Goal: Transaction & Acquisition: Purchase product/service

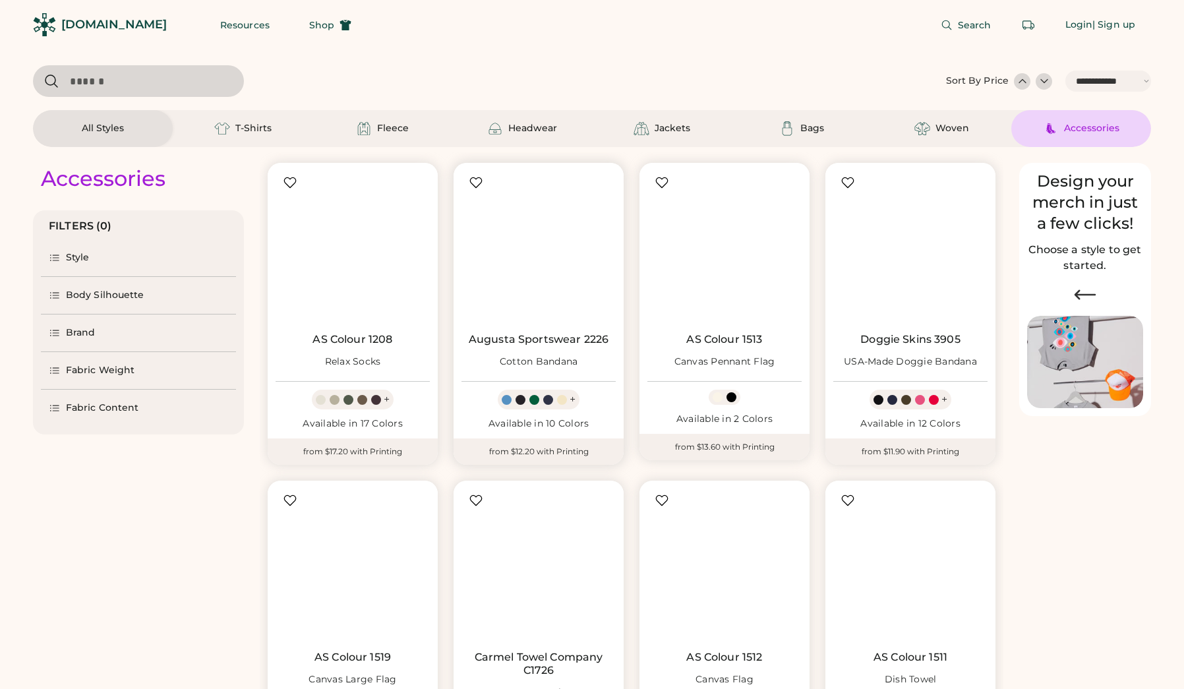
select select "*****"
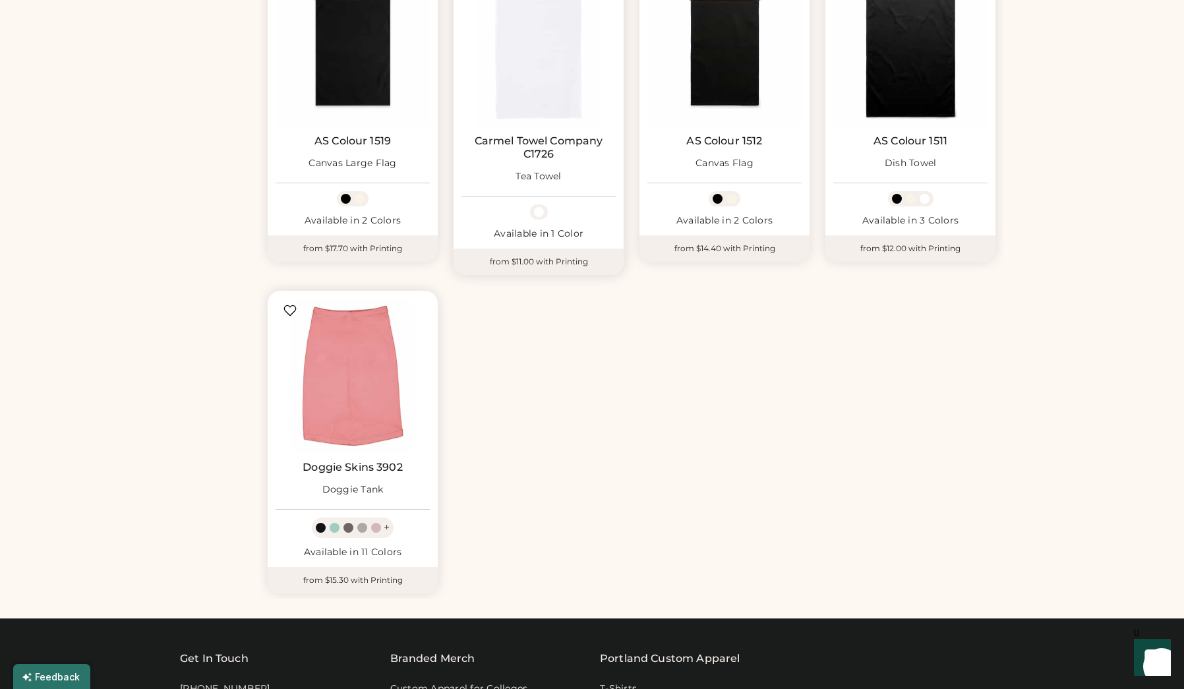
scroll to position [519, 0]
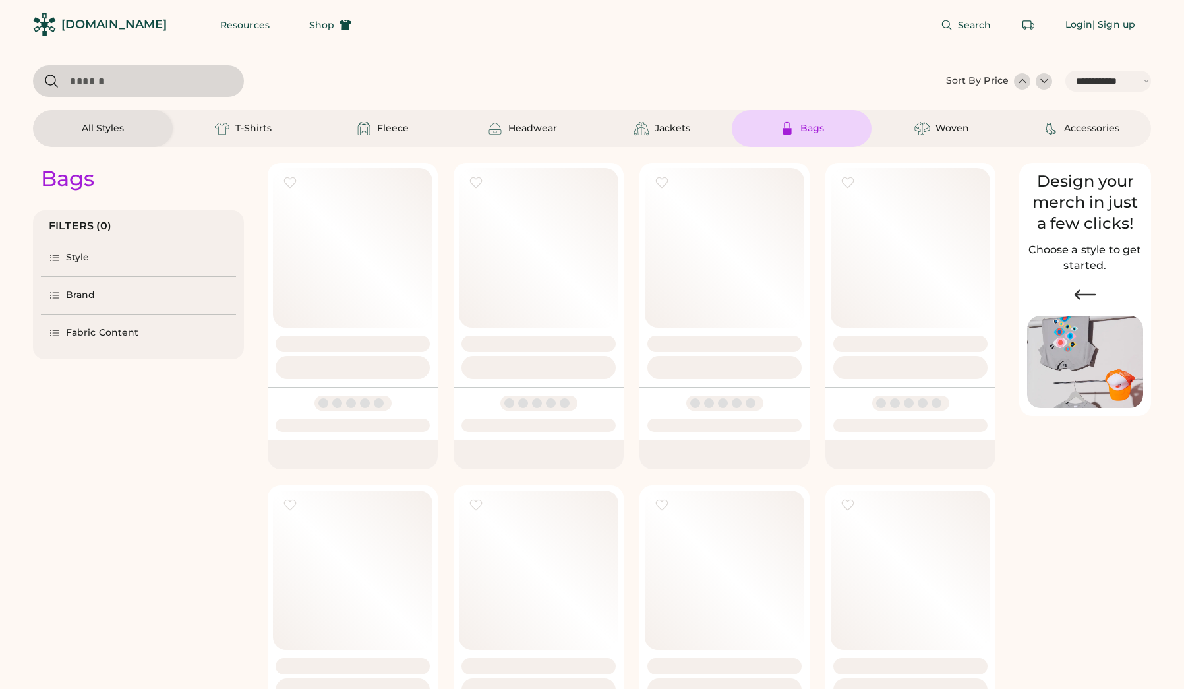
select select "*****"
select select "*"
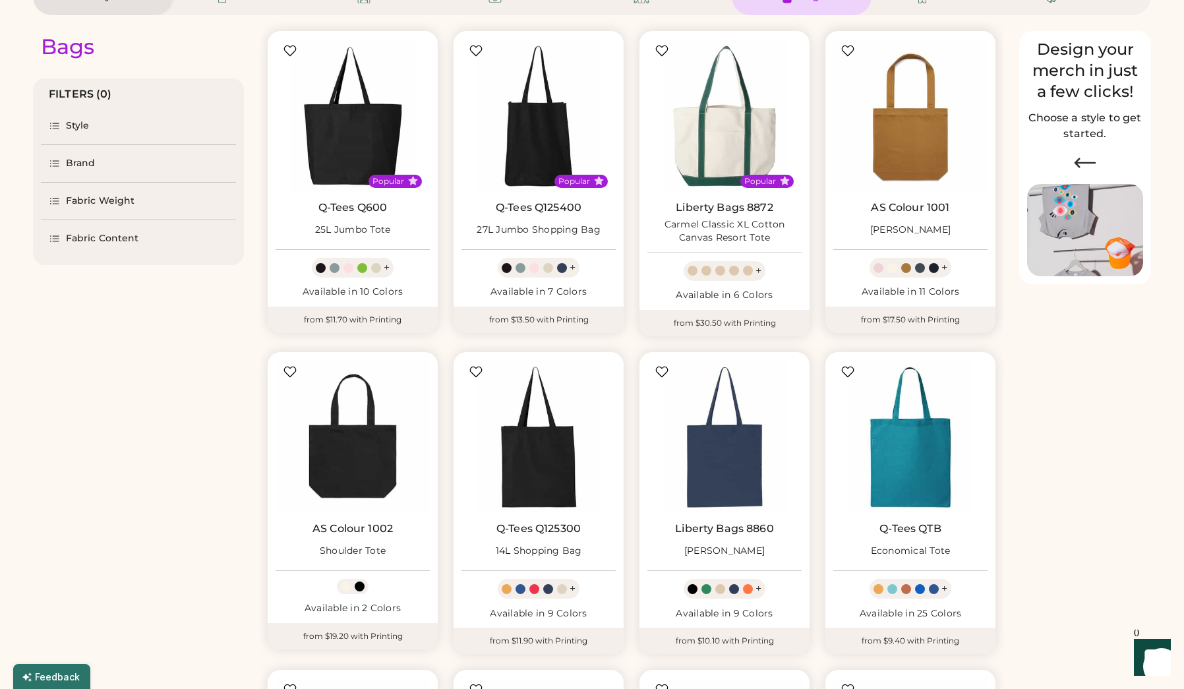
select select "*****"
select select "*"
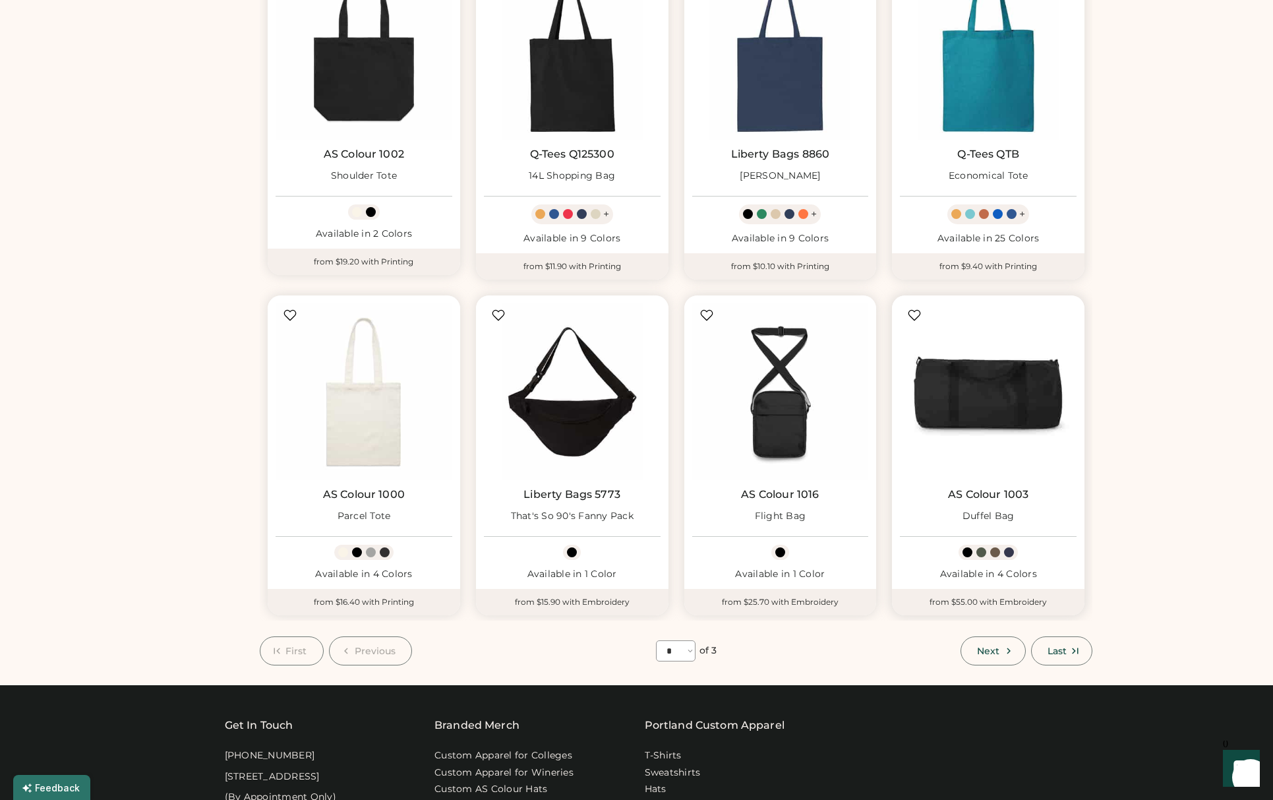
scroll to position [553, 0]
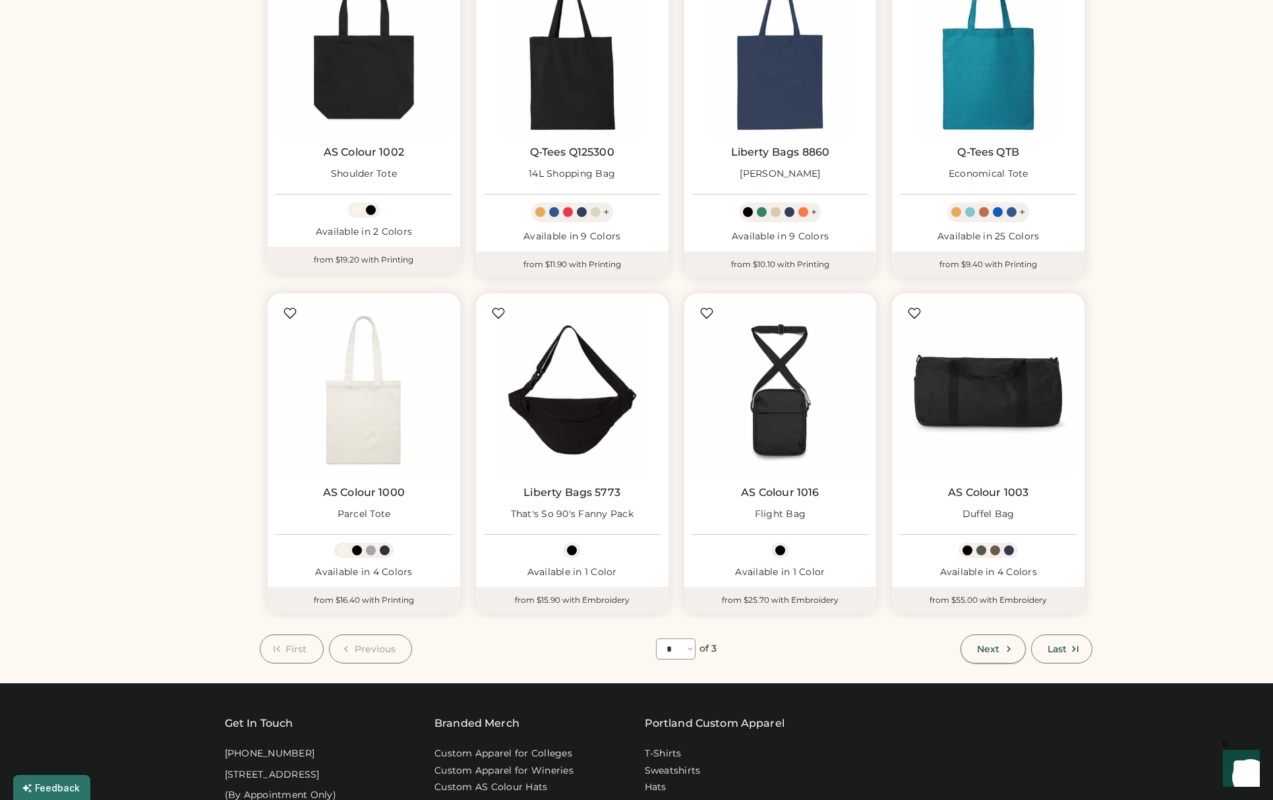
click at [1003, 648] on icon at bounding box center [1009, 649] width 12 height 12
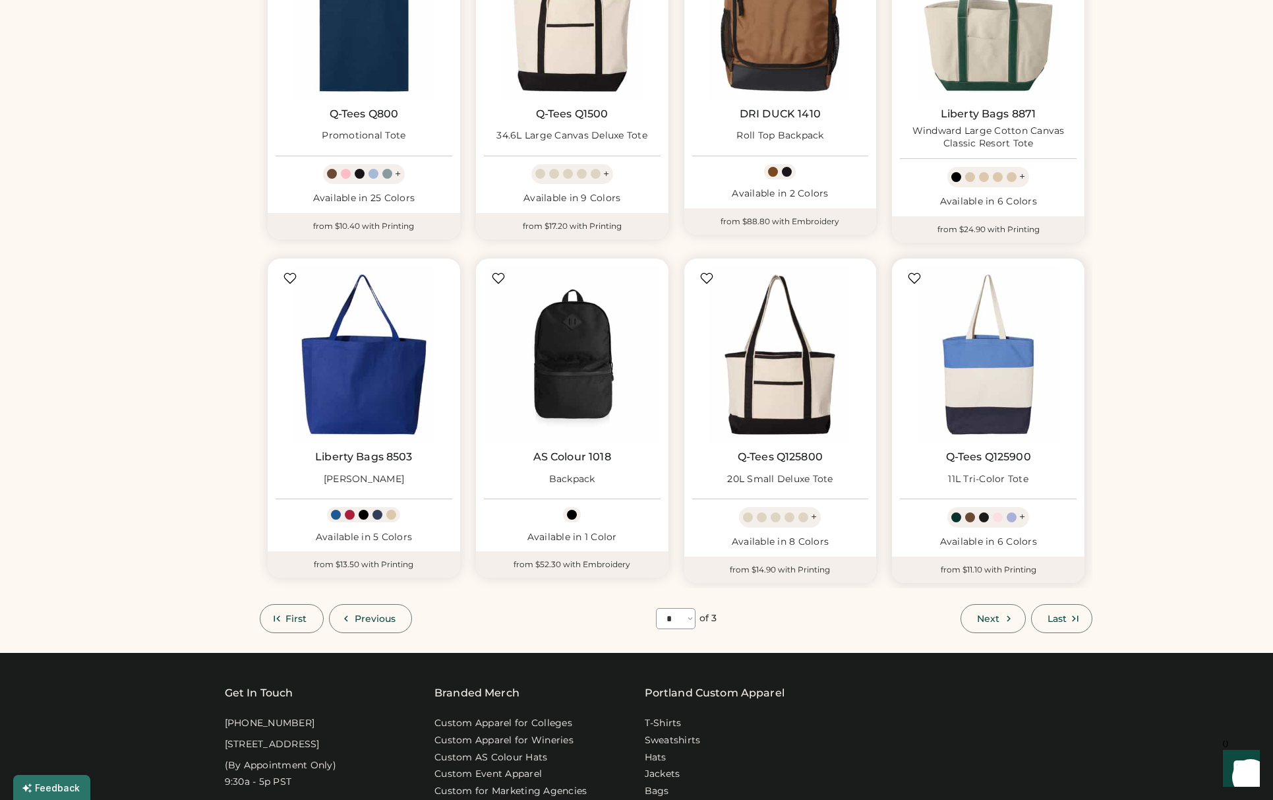
scroll to position [594, 0]
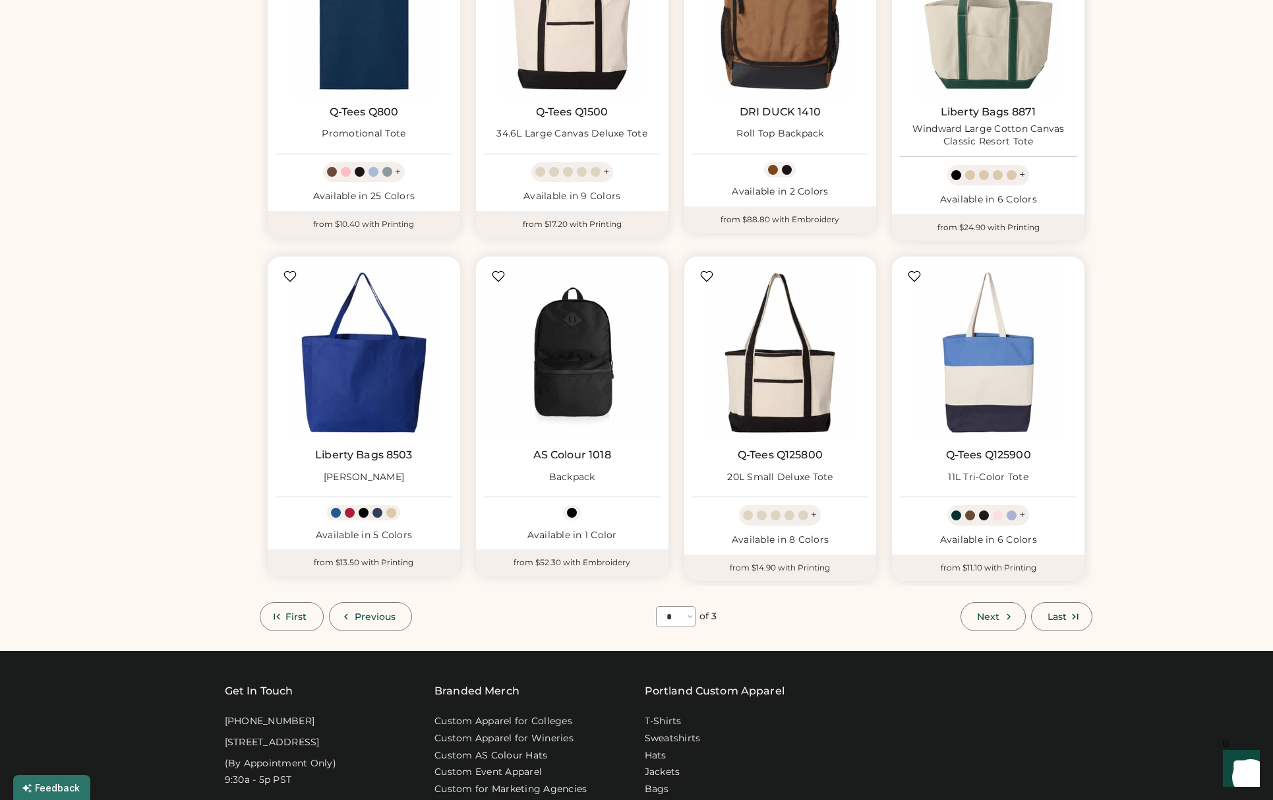
click at [1012, 609] on button "Next" at bounding box center [993, 616] width 65 height 29
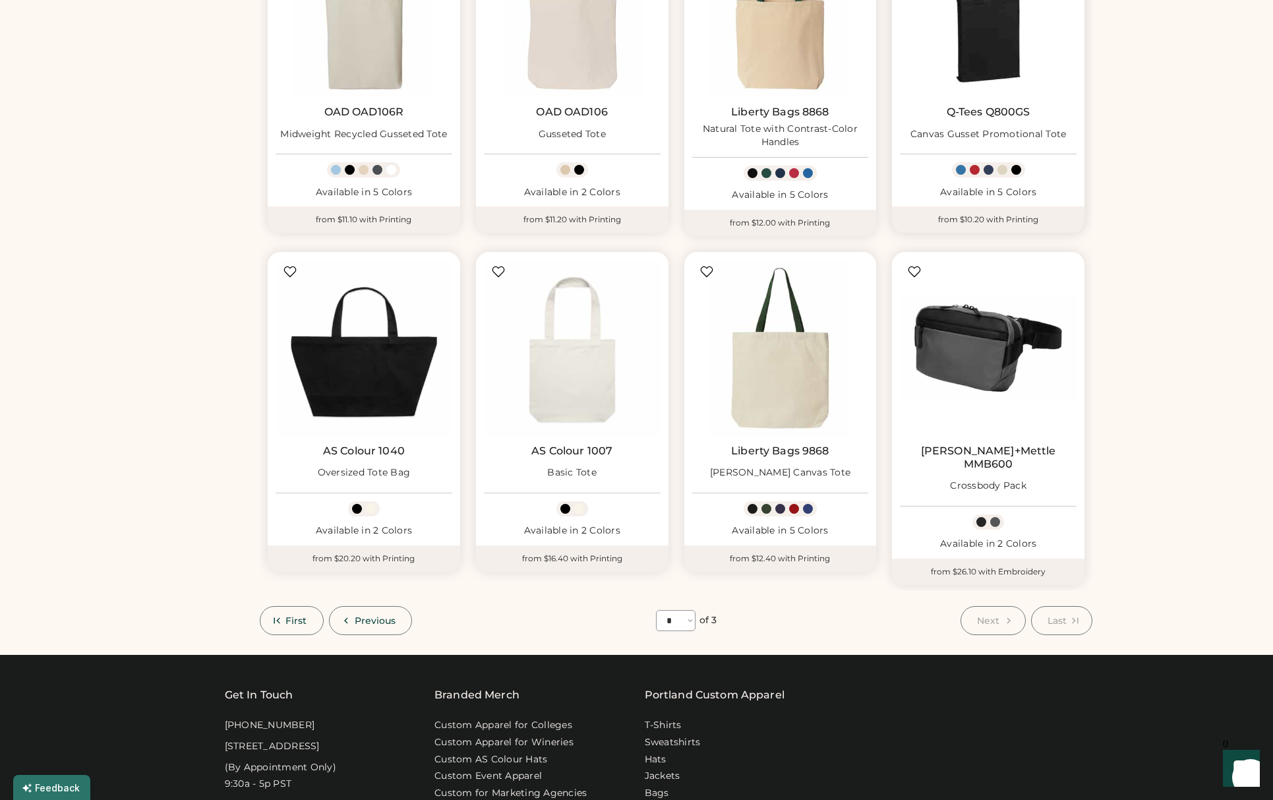
scroll to position [625, 0]
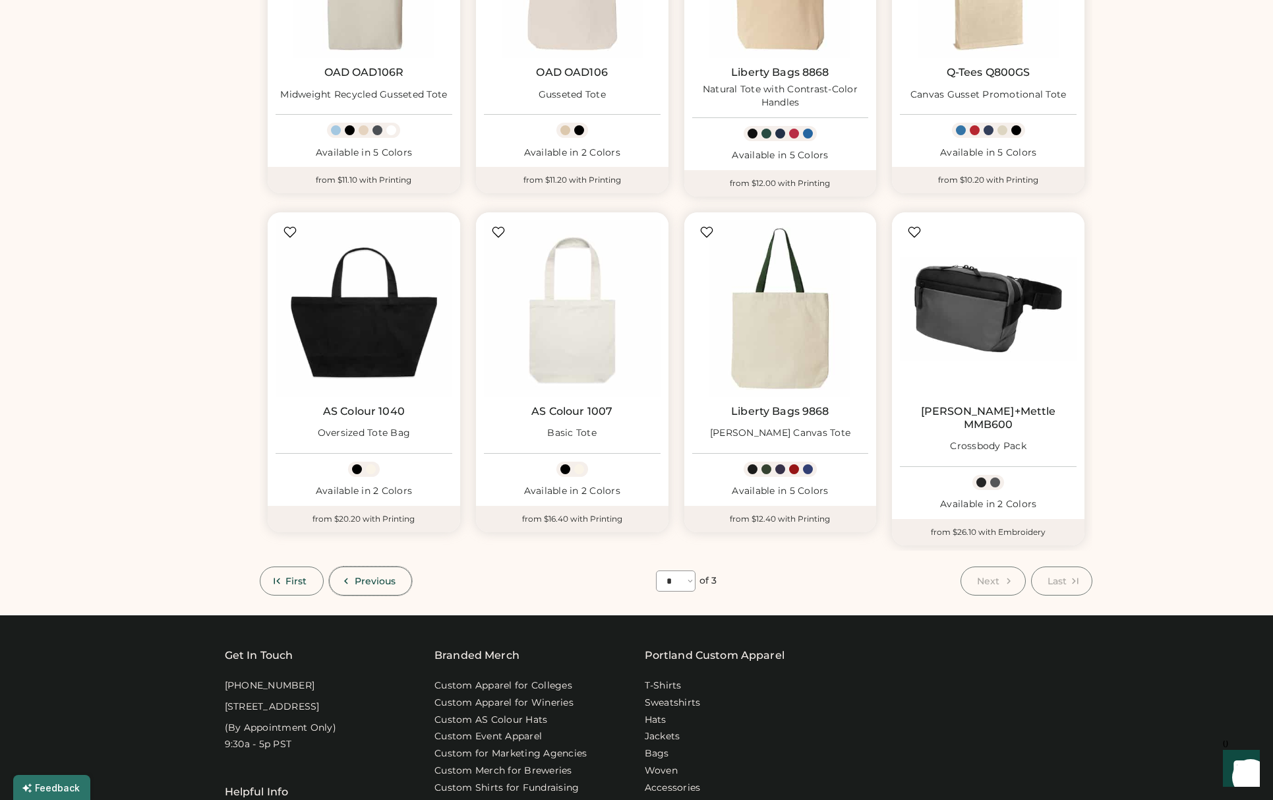
click at [359, 576] on span "Previous" at bounding box center [376, 580] width 42 height 9
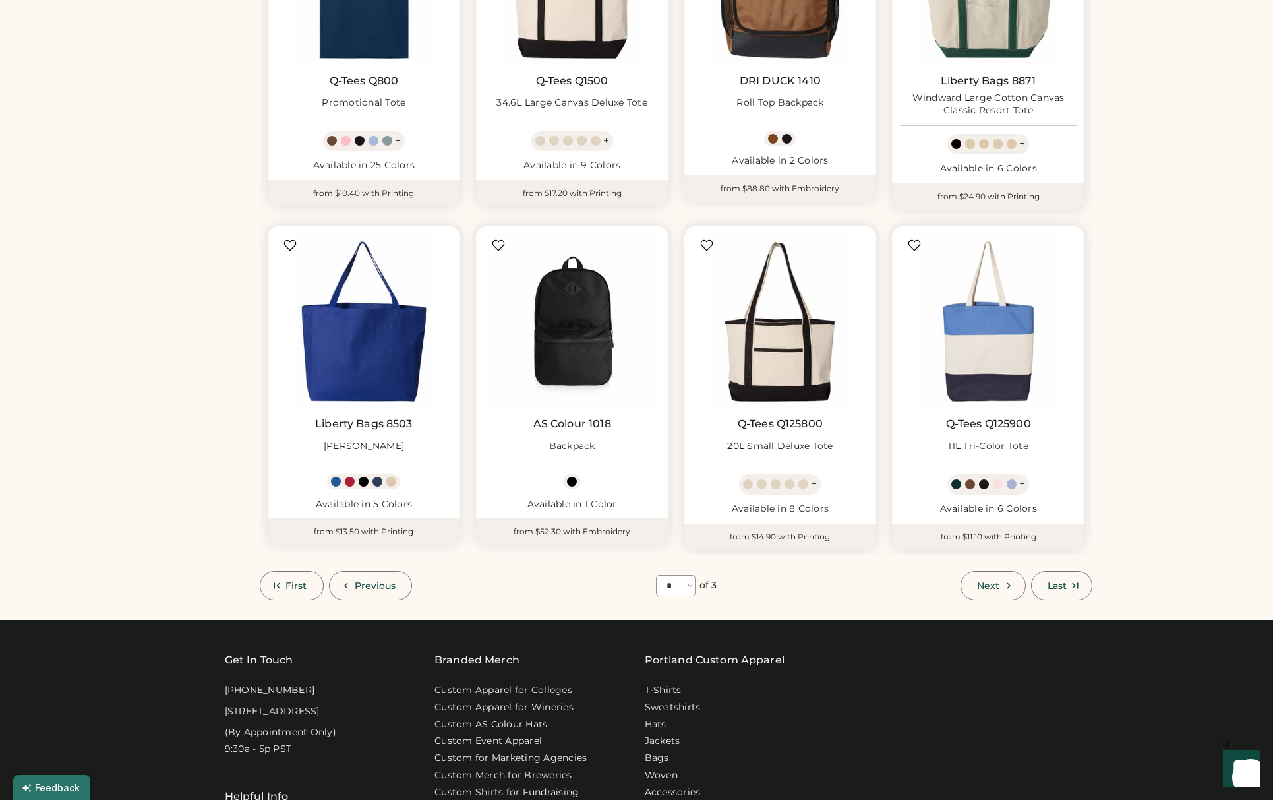
click at [359, 567] on div "Popular AS Colour 1014 Waist Bag + Available in 1 Color from $25.70 with Embroi…" at bounding box center [676, 62] width 833 height 1078
click at [362, 583] on span "Previous" at bounding box center [376, 585] width 42 height 9
select select "*"
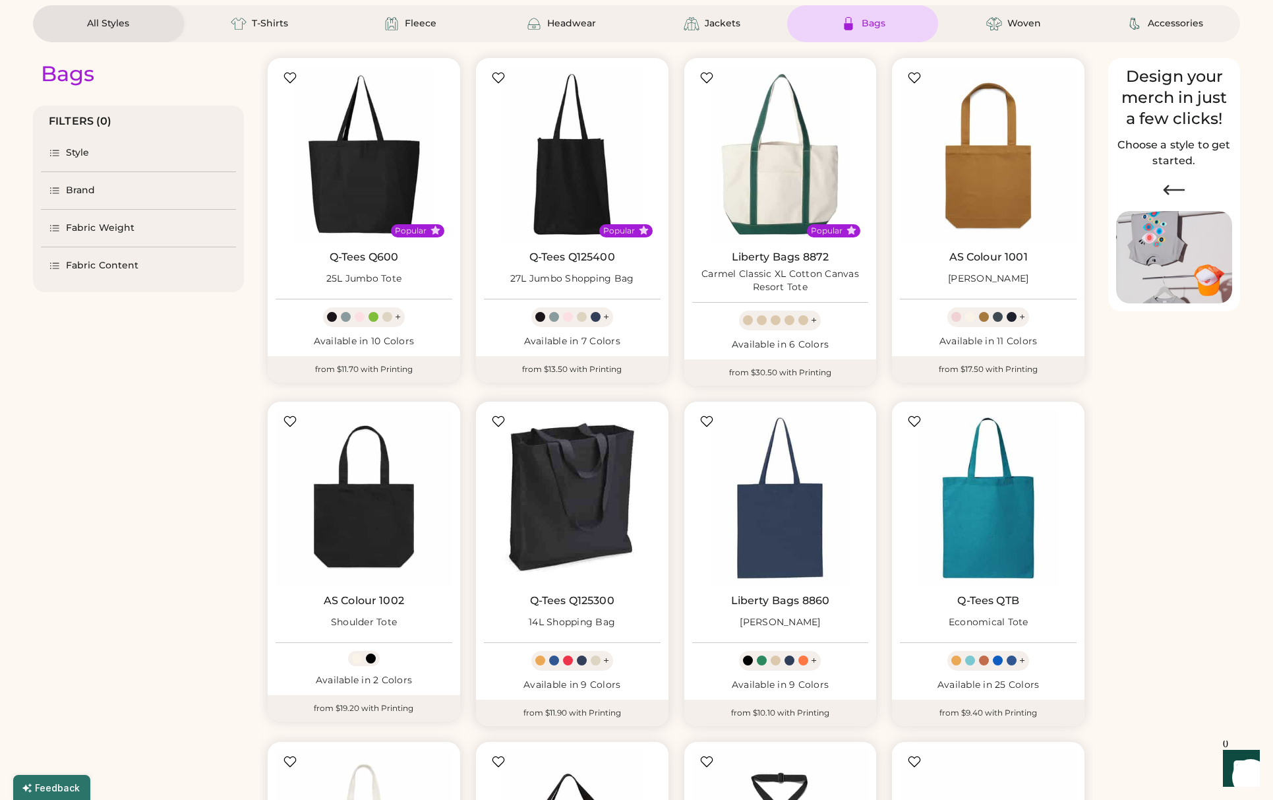
scroll to position [107, 0]
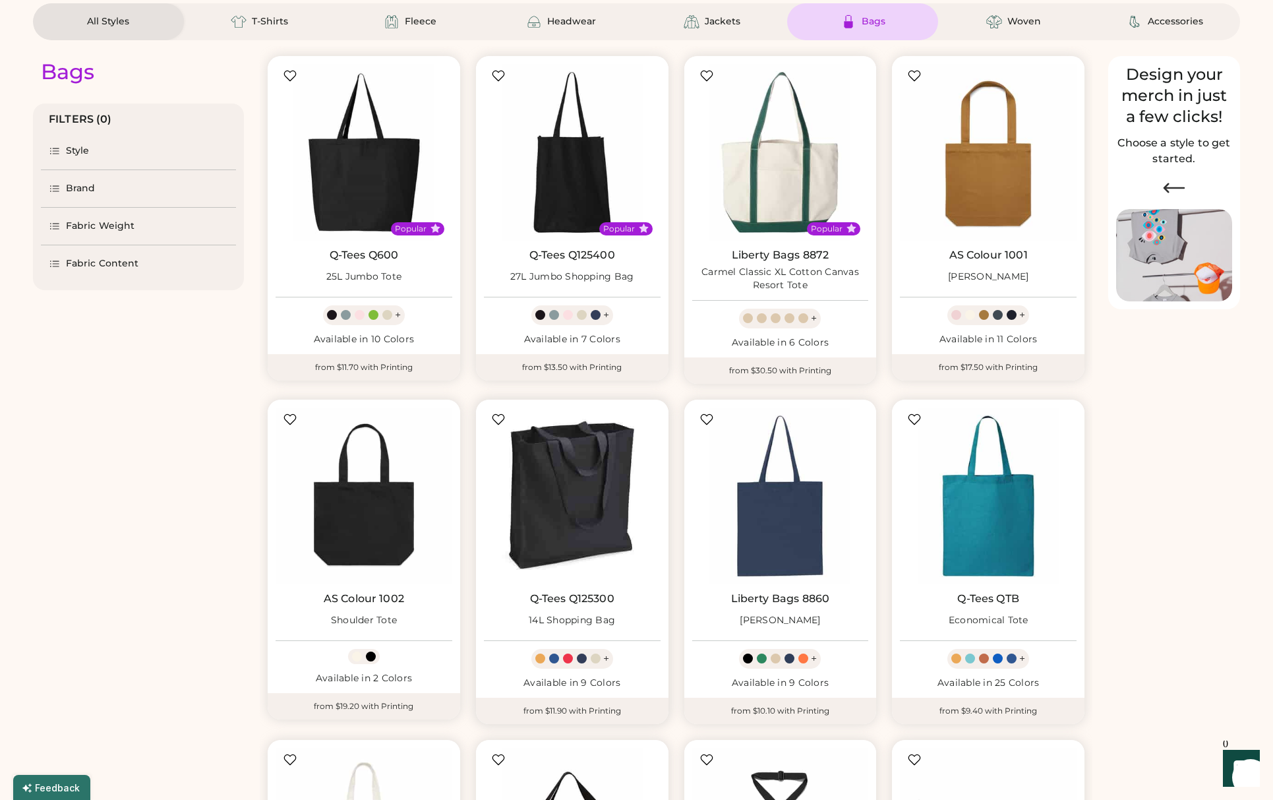
click at [574, 532] on img at bounding box center [572, 496] width 177 height 177
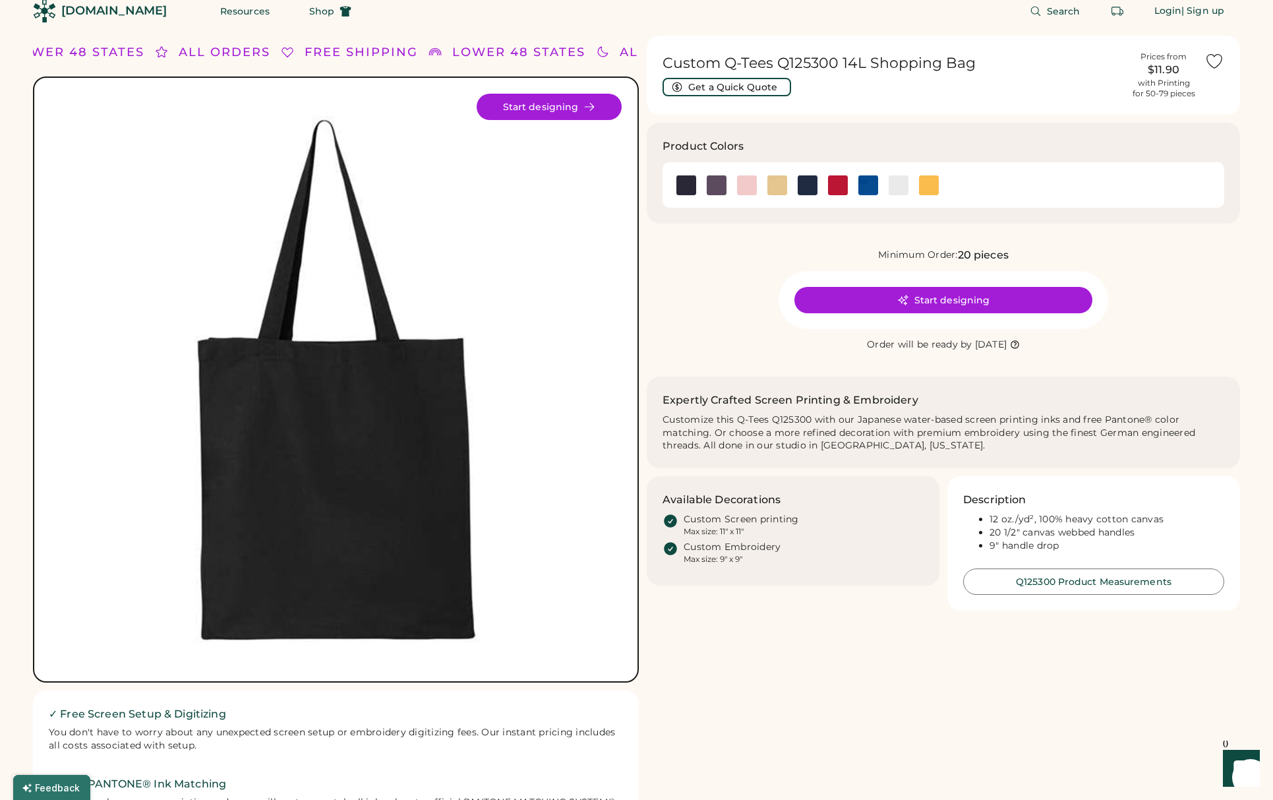
scroll to position [16, 0]
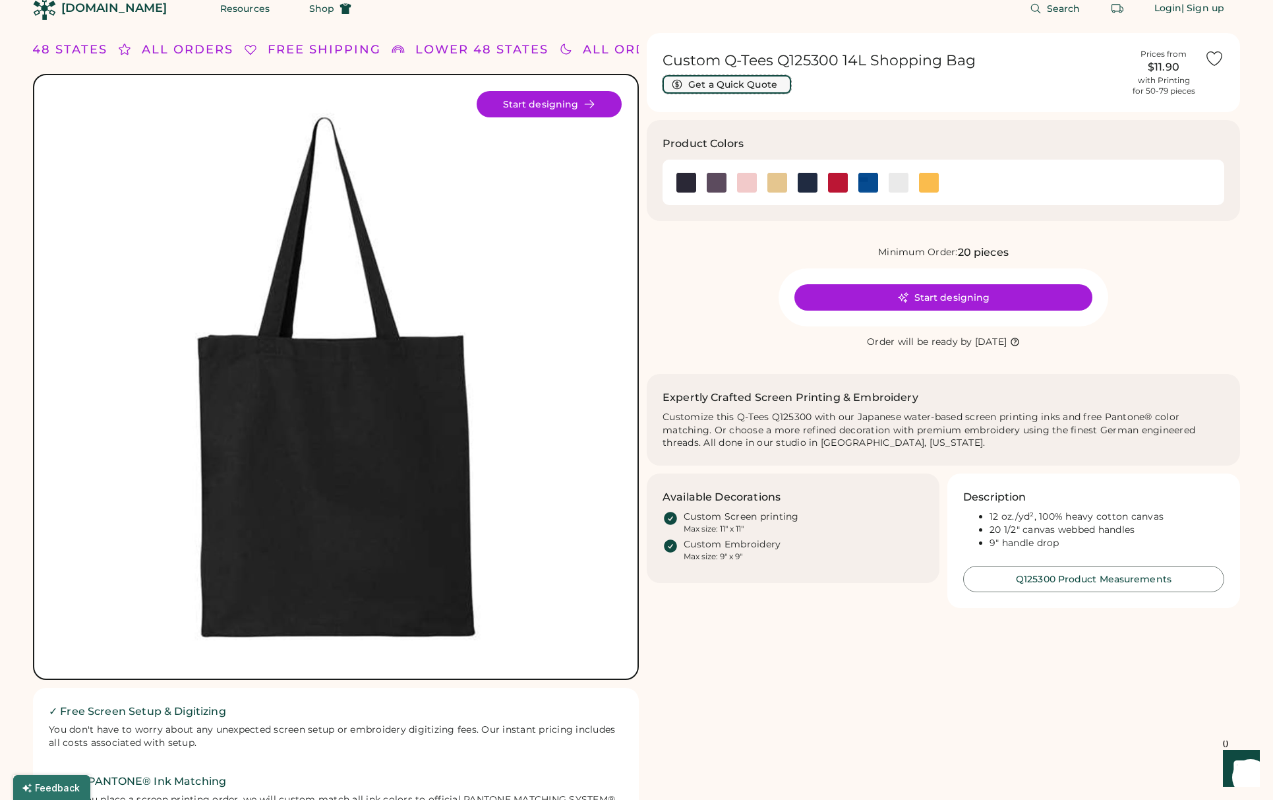
click at [718, 83] on button "Get a Quick Quote" at bounding box center [727, 84] width 129 height 18
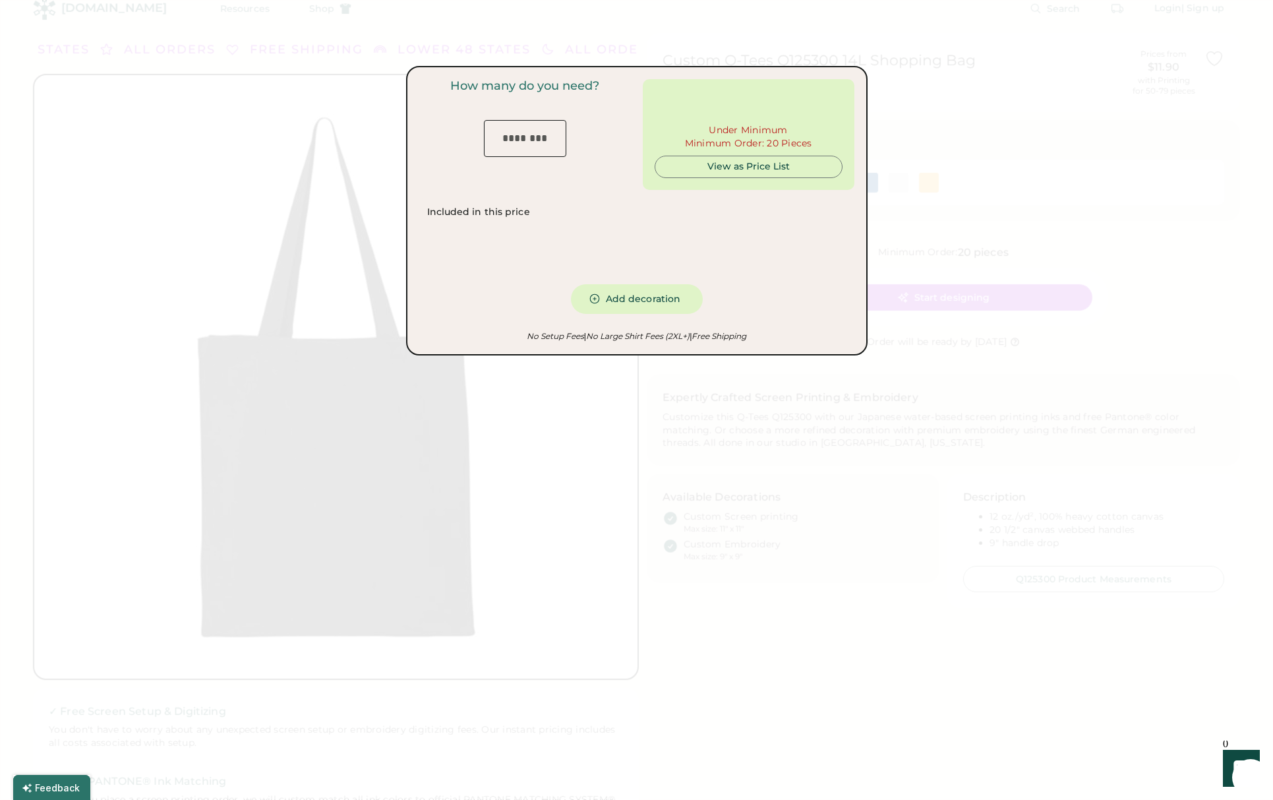
type input "***"
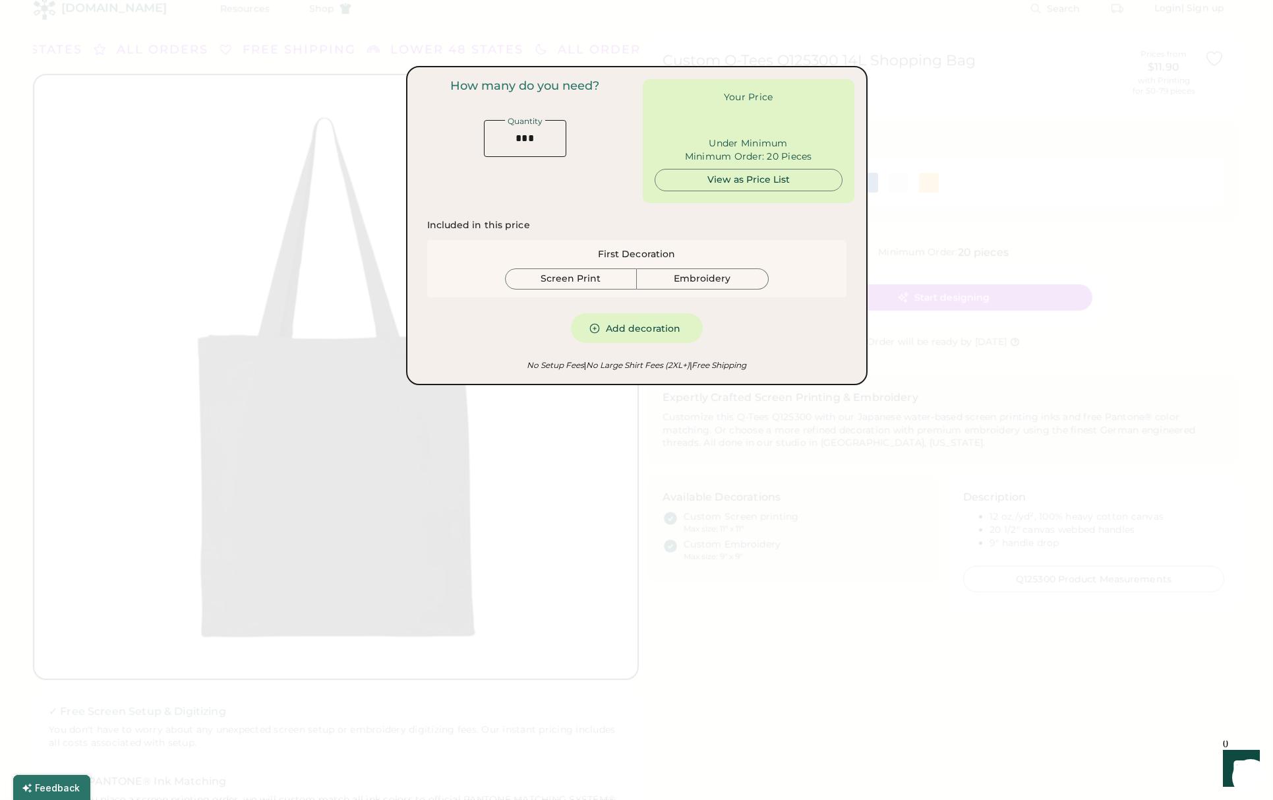
type input "******"
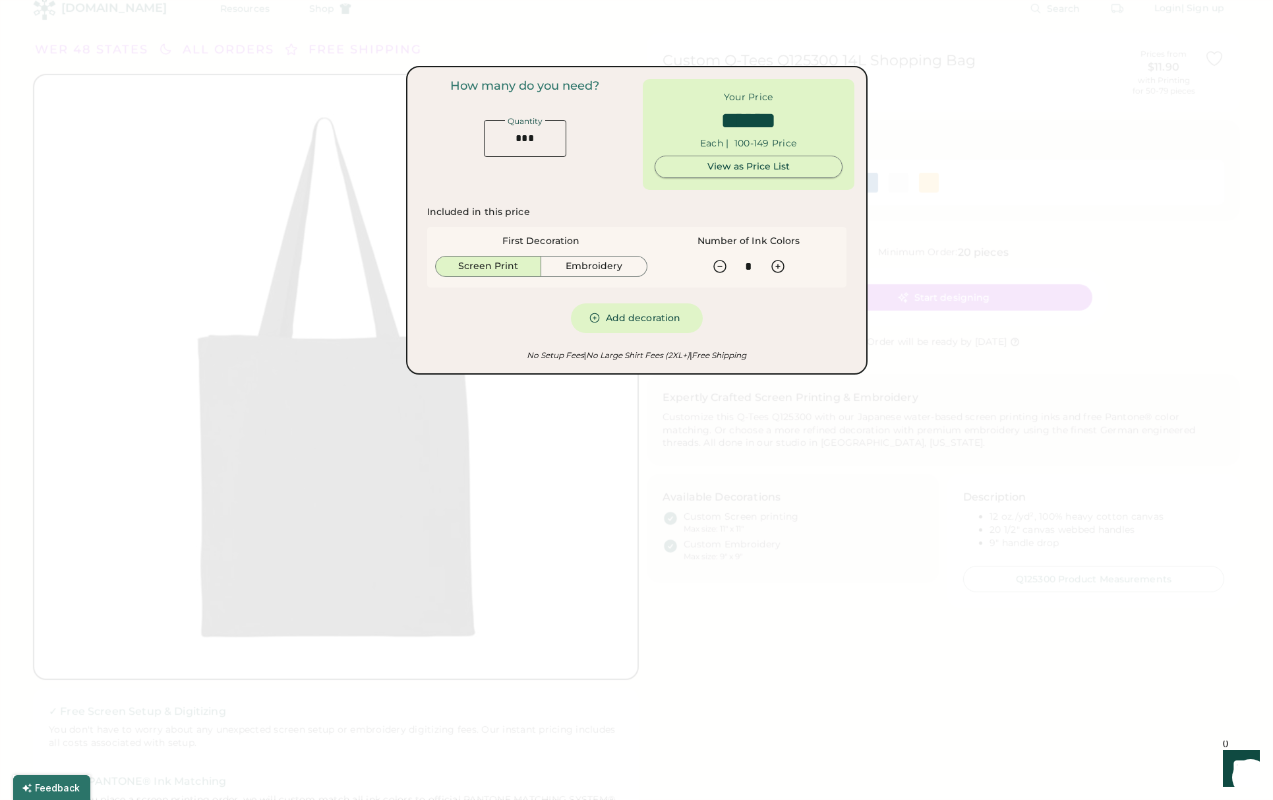
click at [720, 171] on div "View as Price List" at bounding box center [749, 166] width 166 height 13
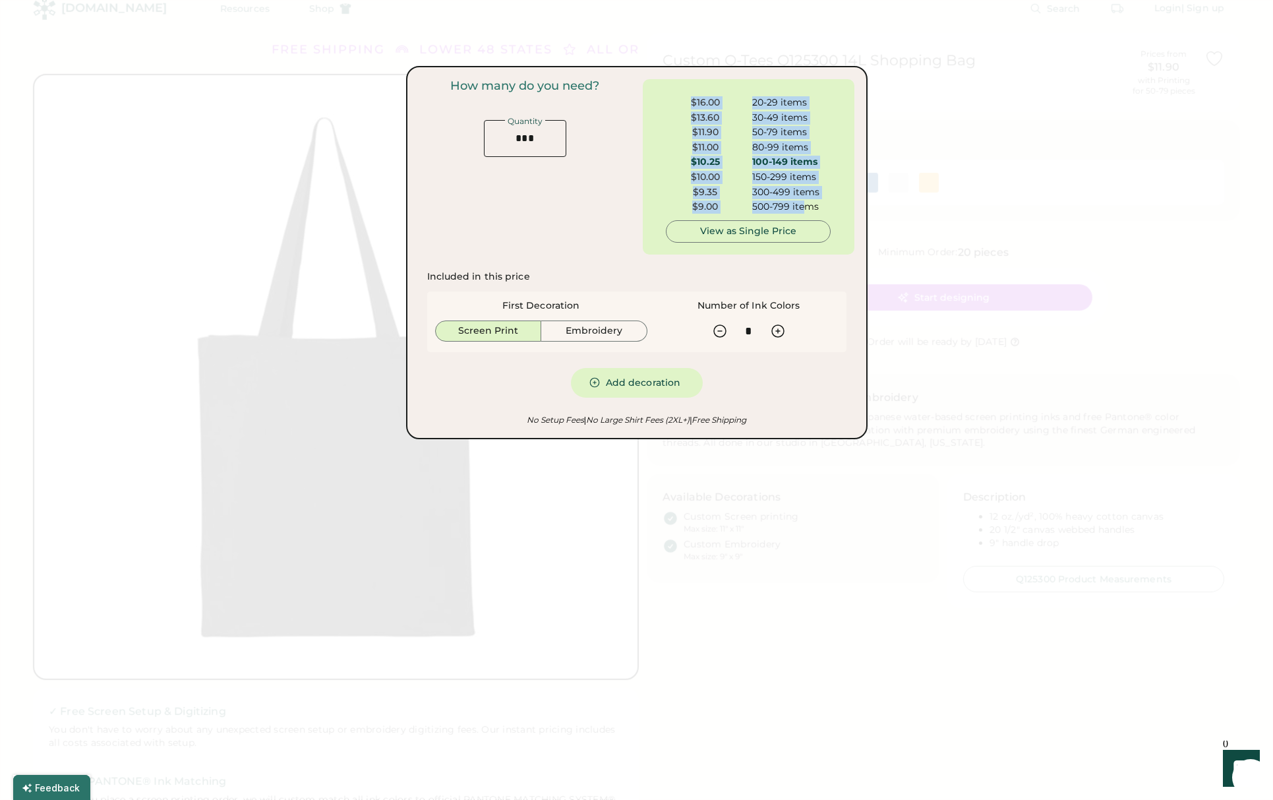
scroll to position [46, 0]
drag, startPoint x: 685, startPoint y: 98, endPoint x: 841, endPoint y: 201, distance: 187.1
click at [841, 201] on div "Your Price Each | 100-149 Price $16.00 20-29 items $13.60 30-49 items $11.90 50…" at bounding box center [749, 166] width 212 height 175
copy div "$16.00 20-29 items $13.60 30-49 items $11.90 50-79 items $11.00 80-99 items $10…"
